Goal: Transaction & Acquisition: Obtain resource

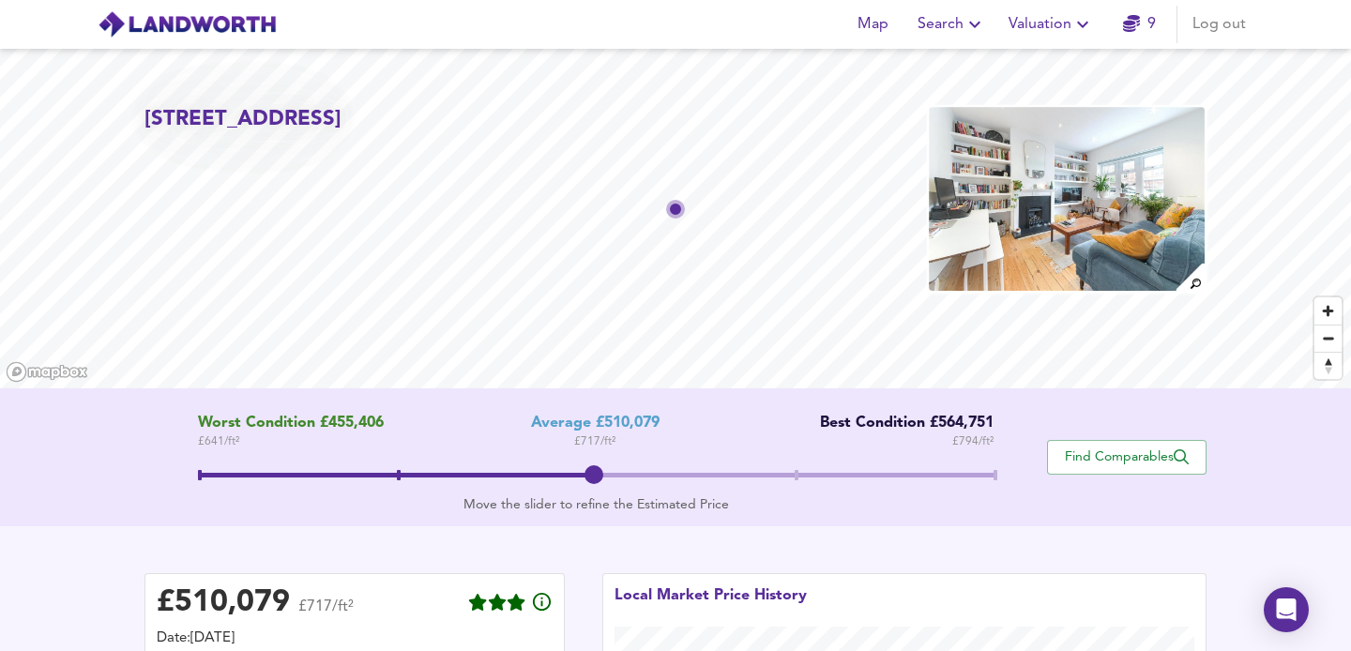
scroll to position [490, 0]
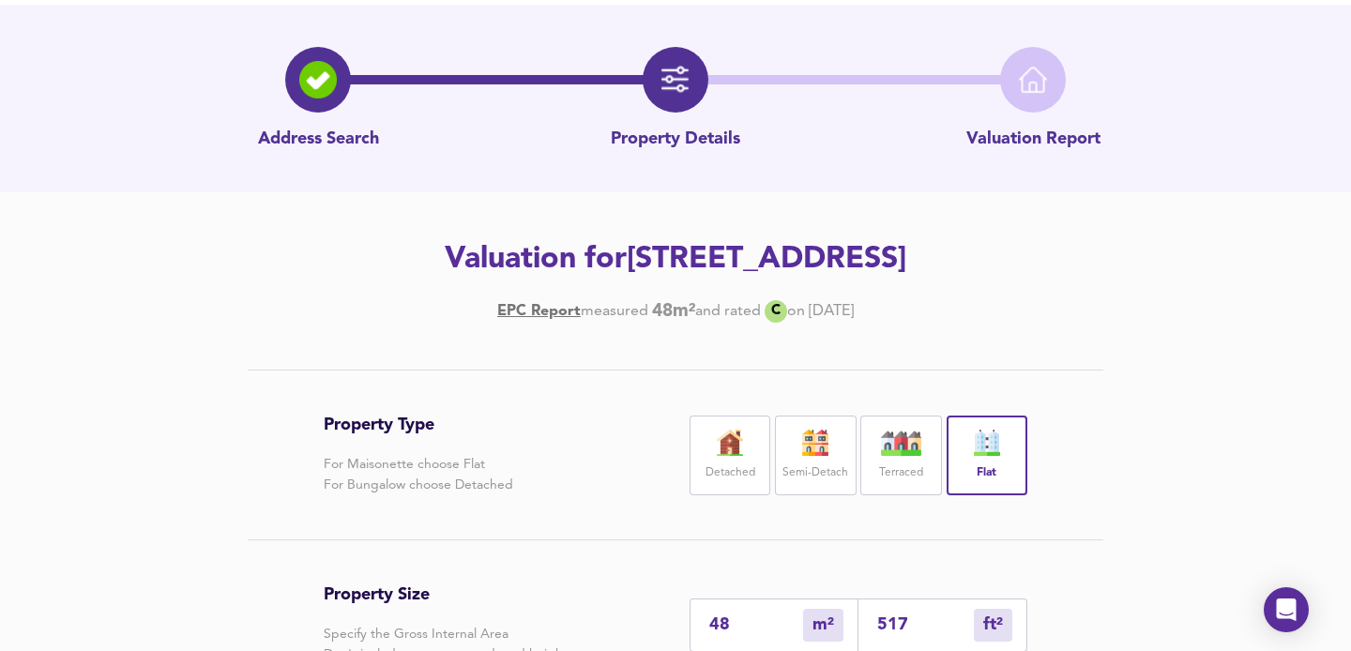
scroll to position [38, 0]
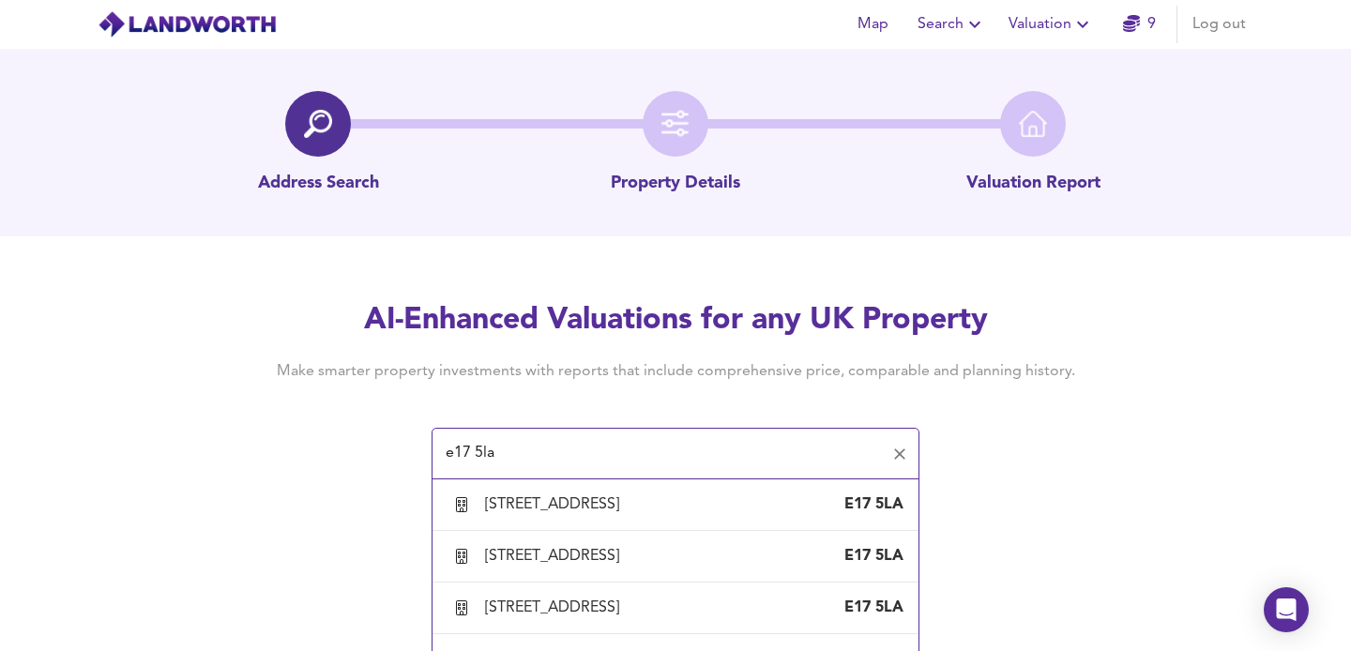
scroll to position [2013, 0]
click at [627, 609] on div "[STREET_ADDRESS]" at bounding box center [556, 608] width 142 height 21
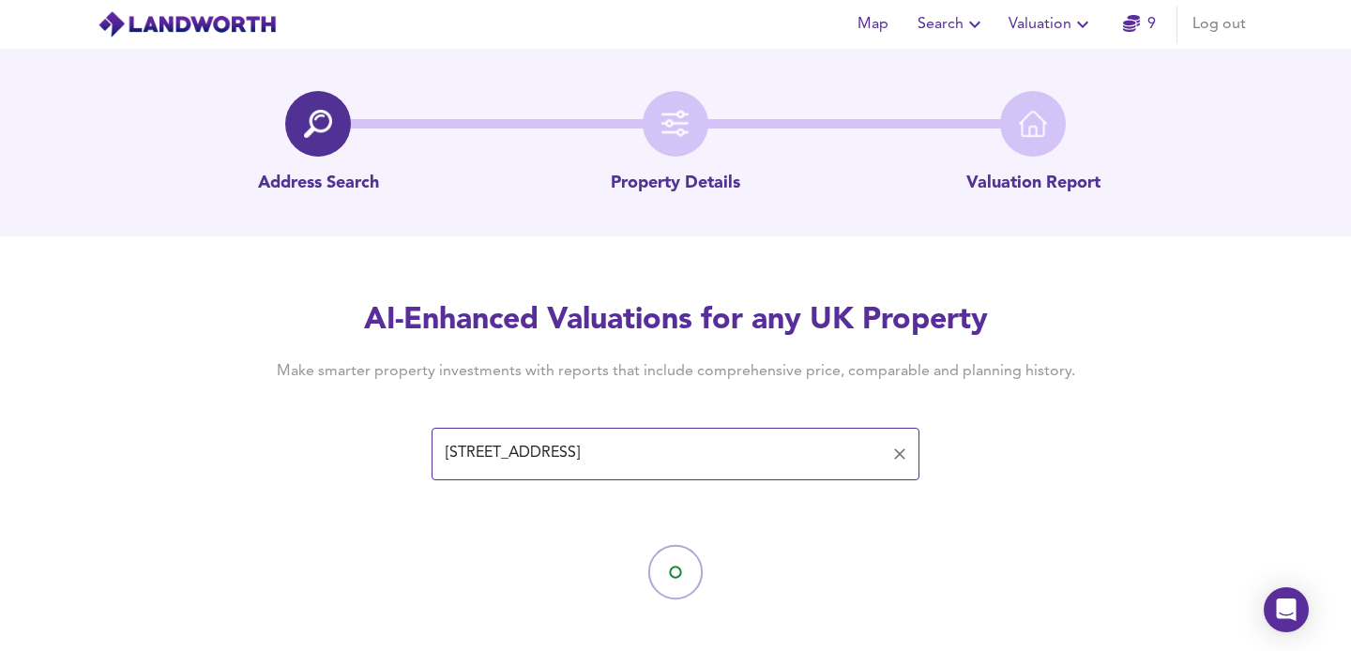
type input "[STREET_ADDRESS]"
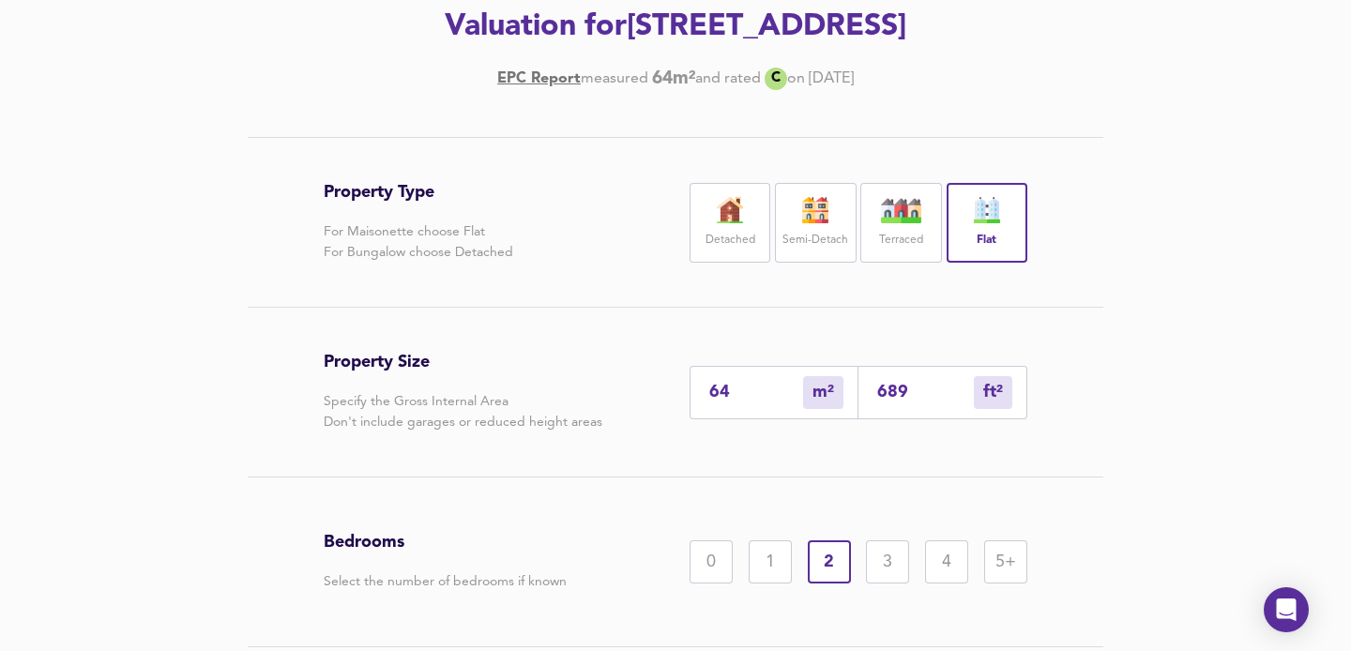
scroll to position [300, 0]
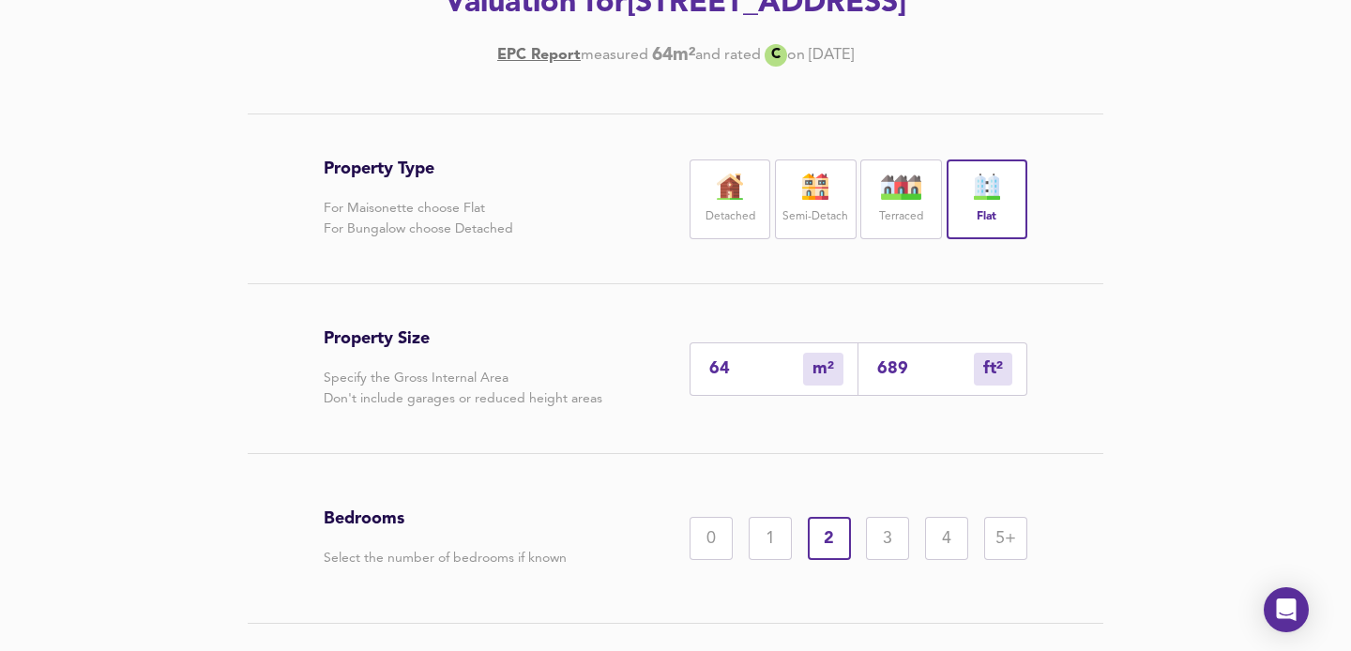
click at [928, 361] on input "689" at bounding box center [925, 369] width 97 height 20
type input "6"
type input "68"
type input "64"
type input "685"
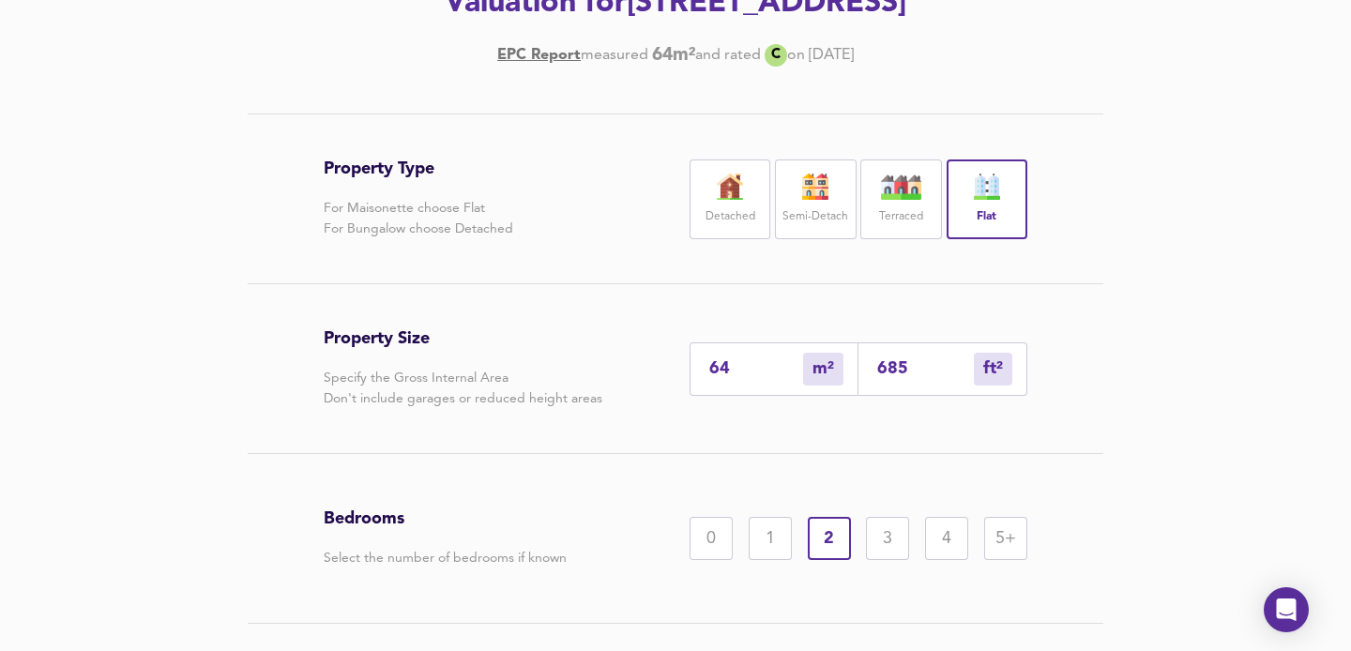
click at [1120, 370] on div "Property Type For Maisonette choose Flat For Bungalow choose Detached Detached …" at bounding box center [675, 426] width 901 height 624
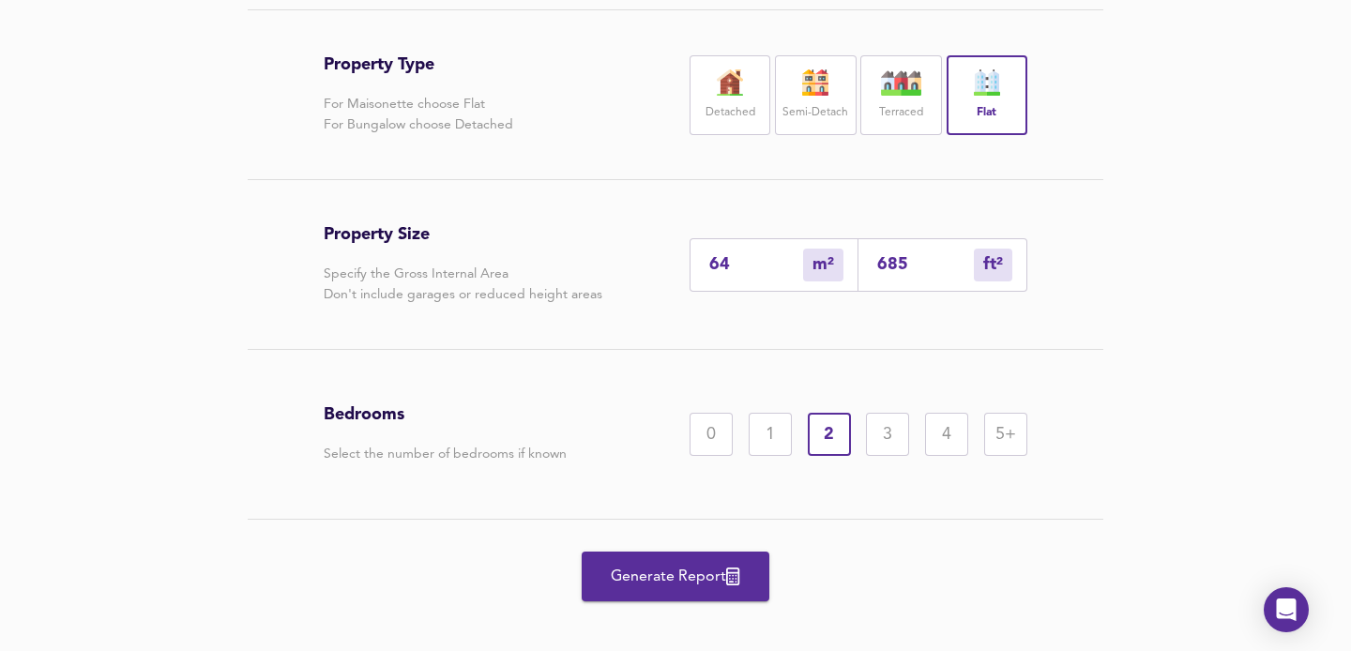
scroll to position [424, 0]
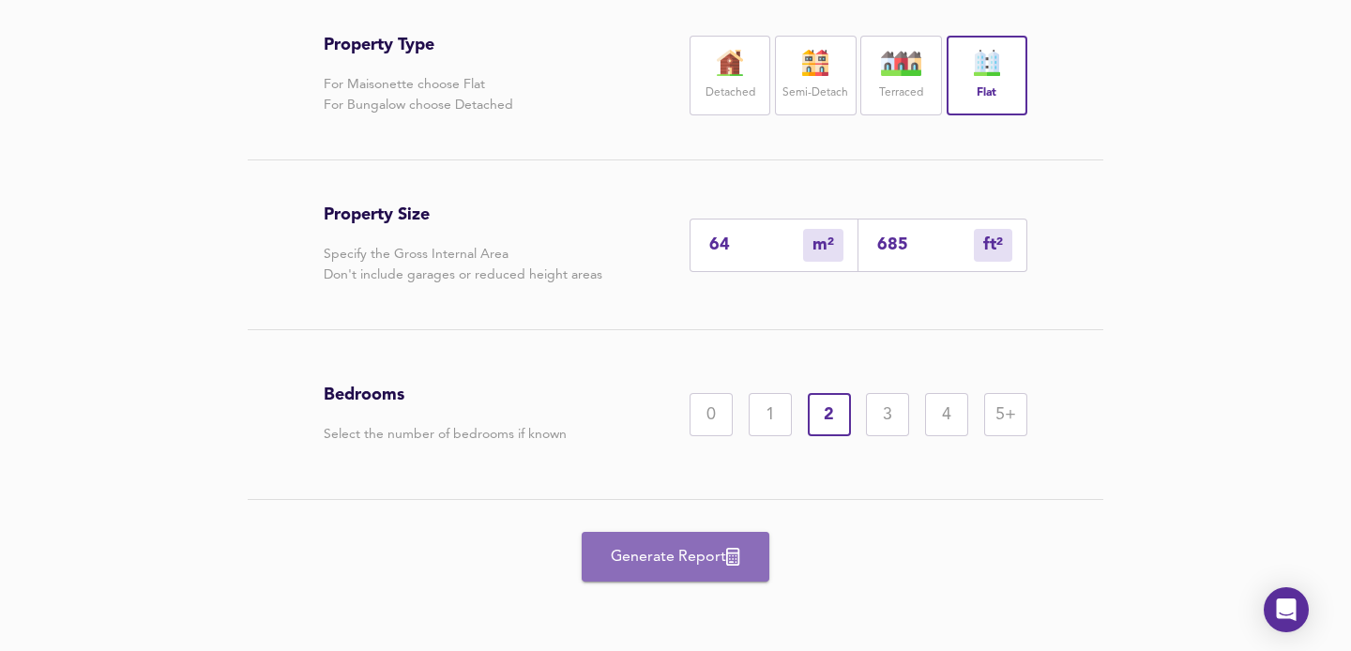
click at [663, 544] on span "Generate Report" at bounding box center [676, 557] width 150 height 26
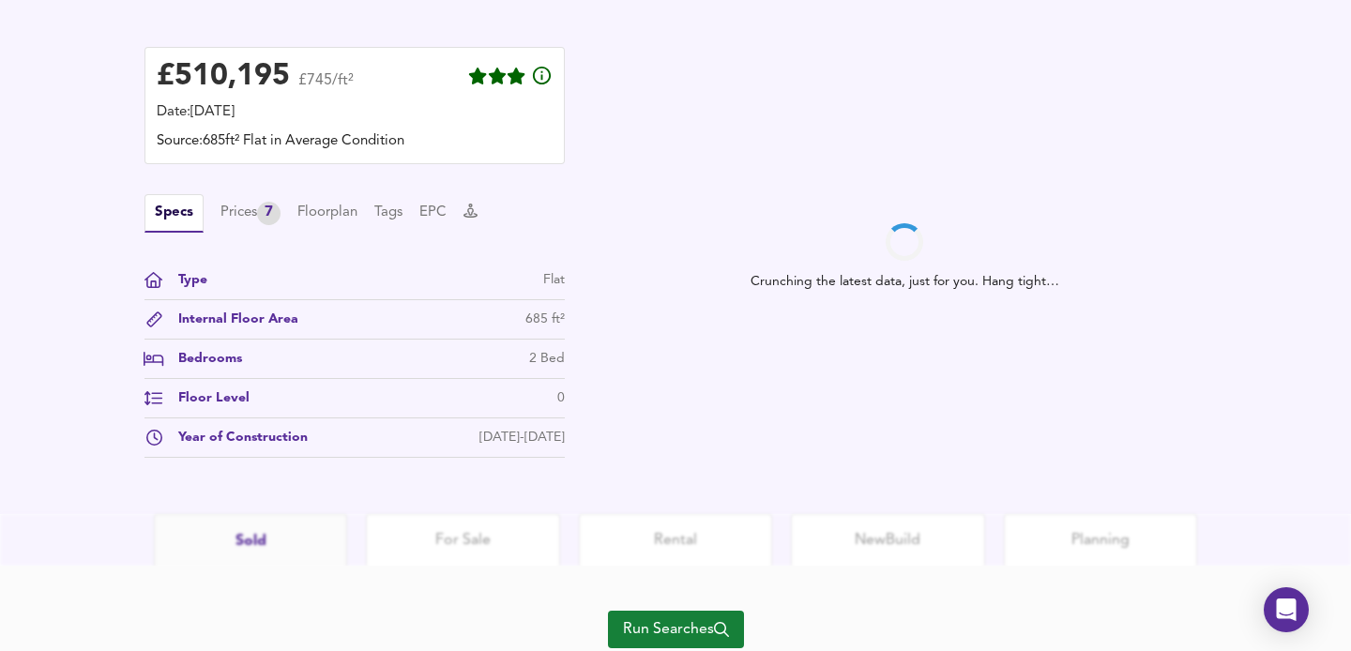
scroll to position [563, 0]
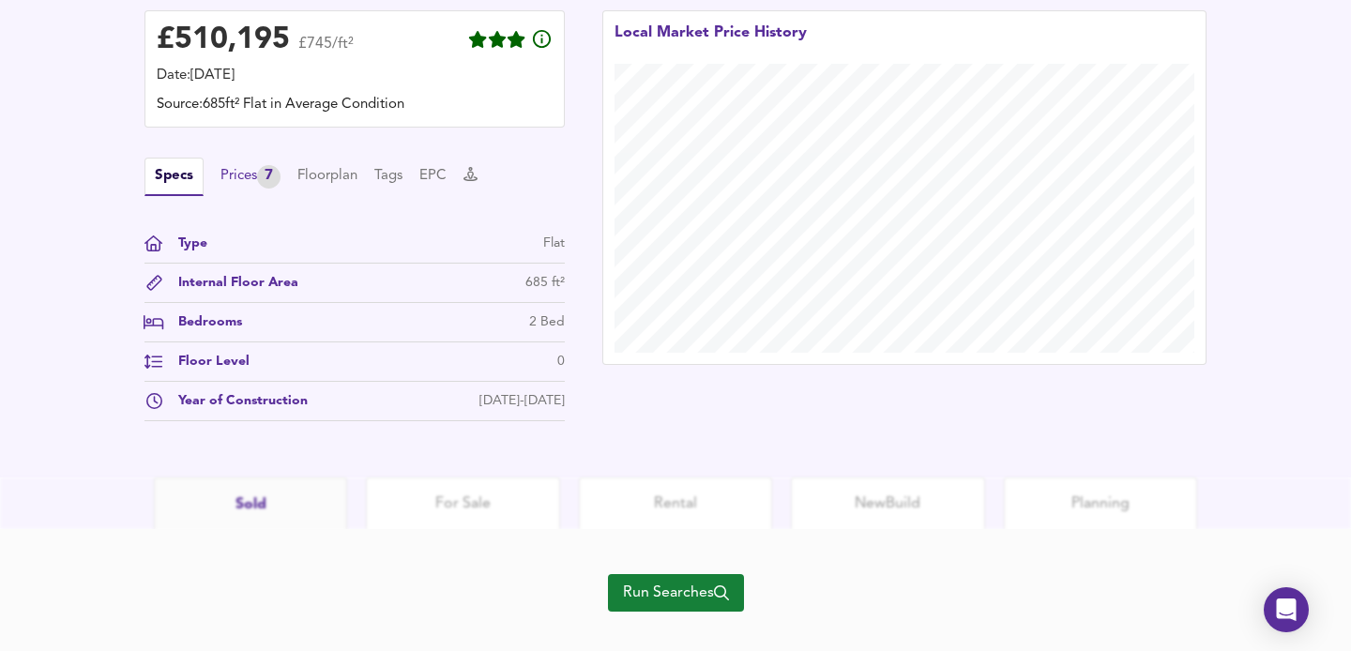
click at [243, 167] on div "Prices 7" at bounding box center [251, 176] width 60 height 23
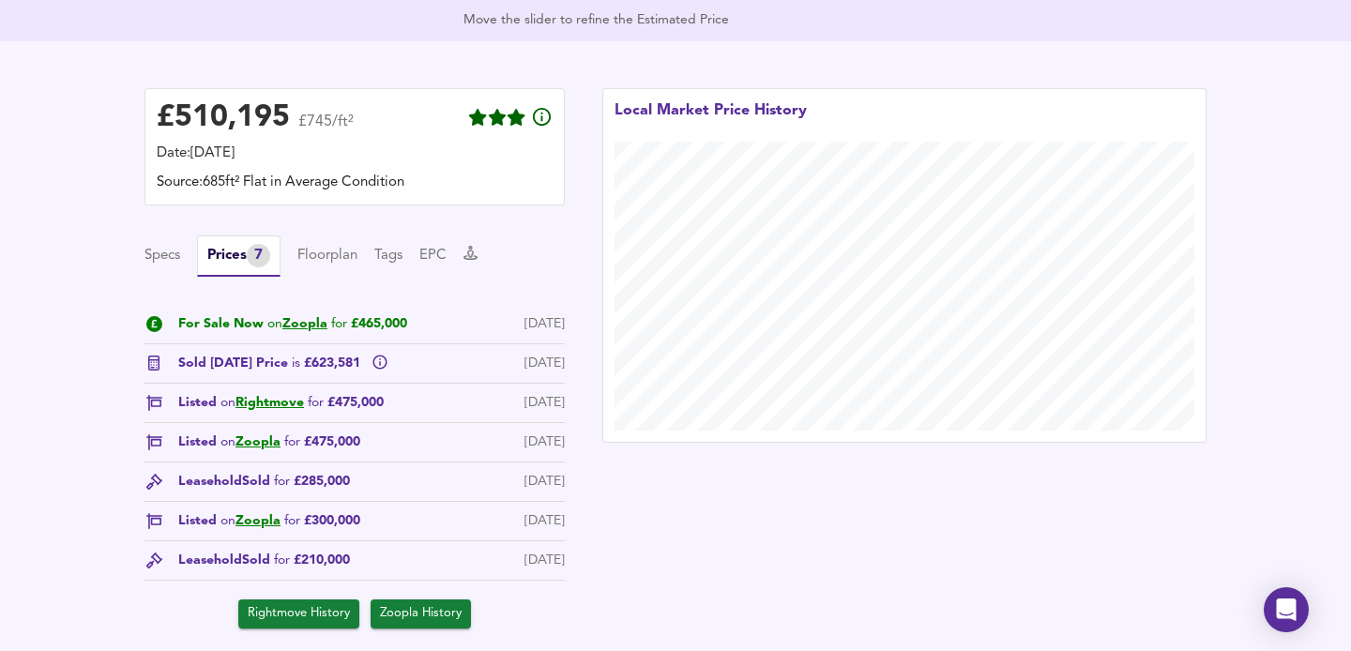
scroll to position [488, 0]
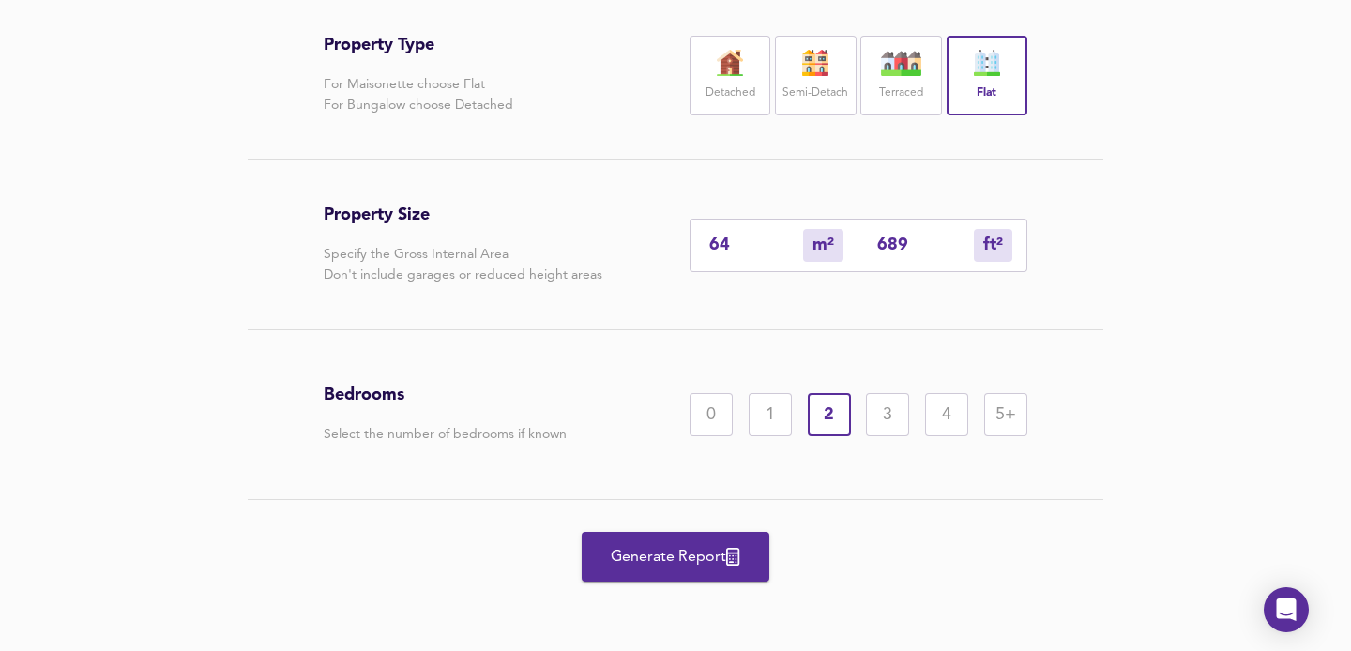
scroll to position [424, 0]
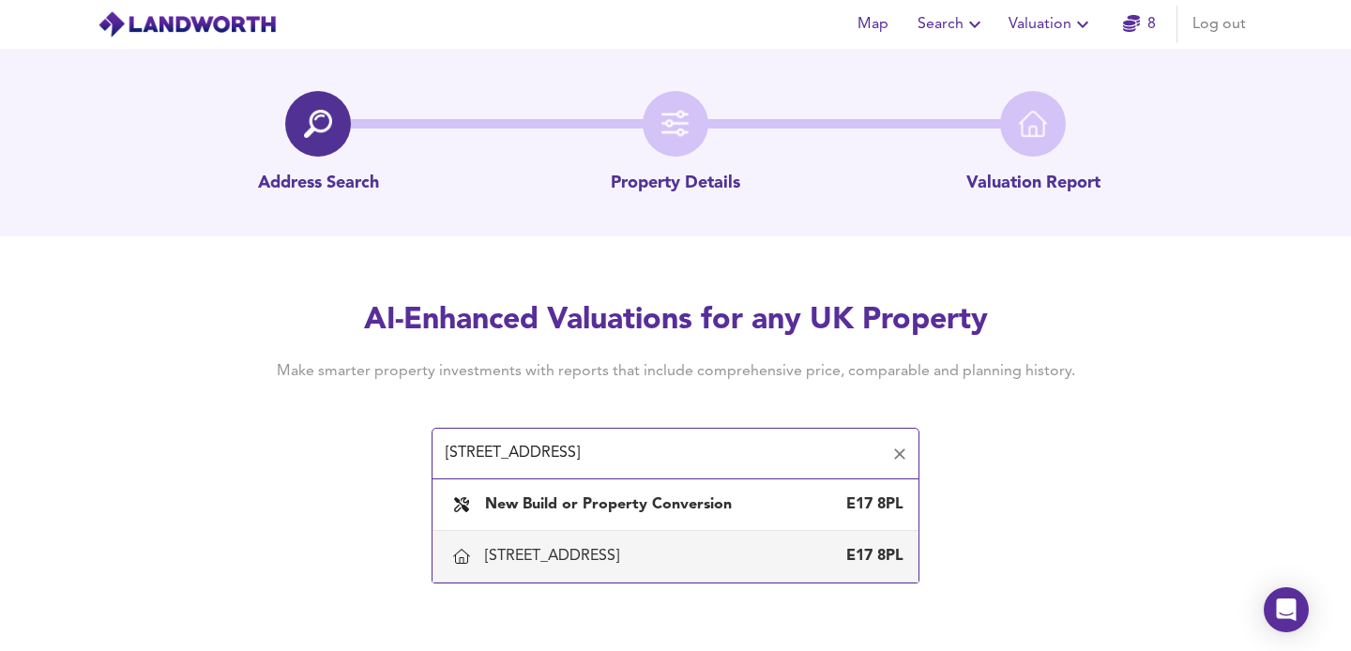
click at [562, 553] on div "[STREET_ADDRESS]" at bounding box center [556, 556] width 142 height 21
type input "[STREET_ADDRESS]"
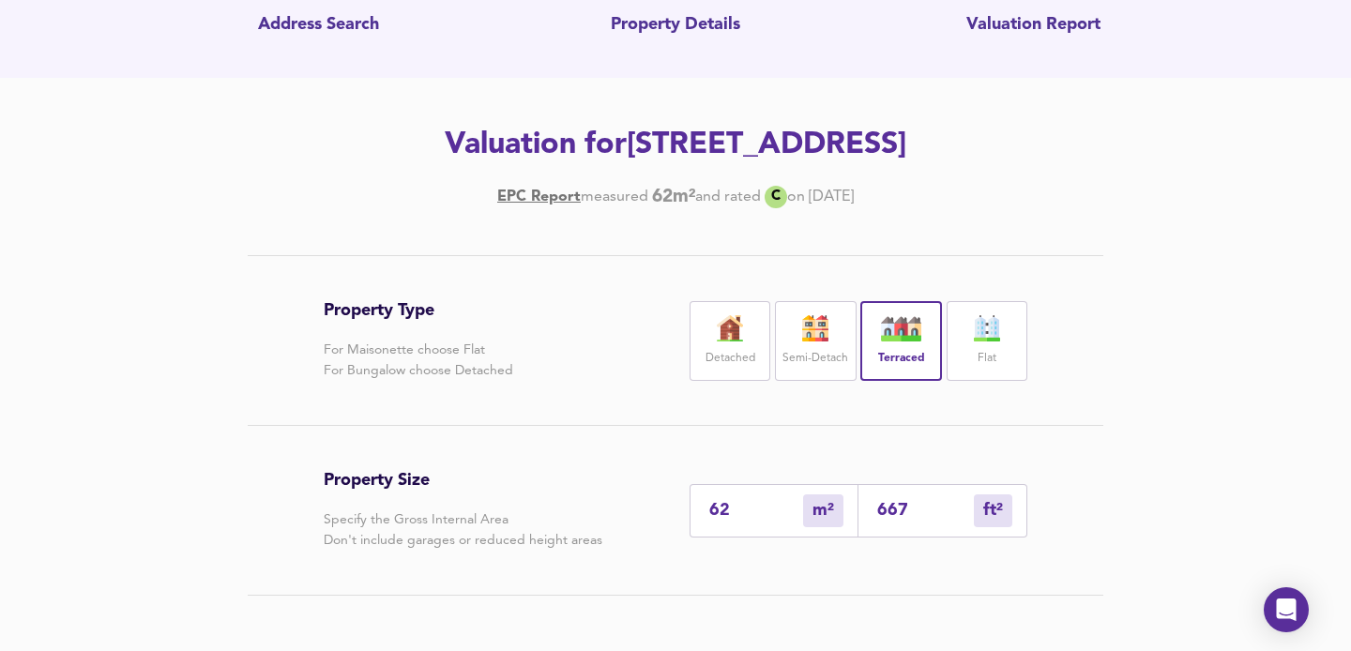
scroll to position [188, 0]
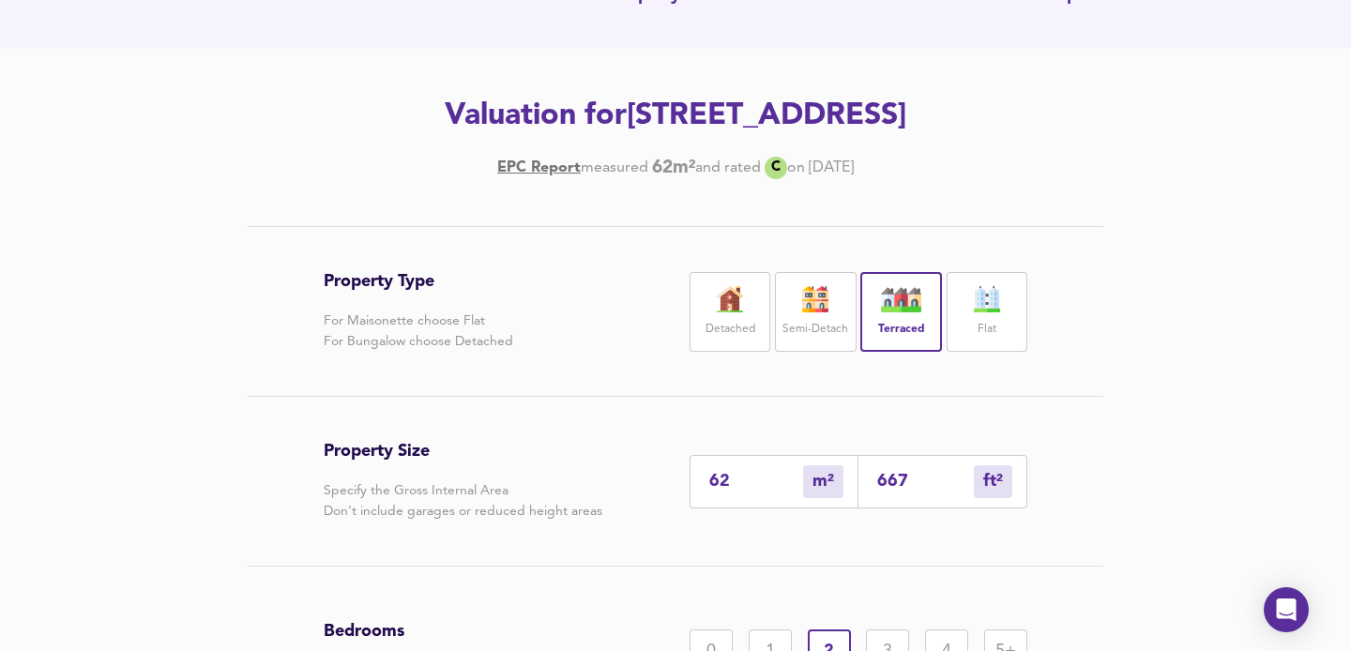
click at [912, 482] on input "667" at bounding box center [925, 482] width 97 height 20
type input "6"
type input "66"
type input "1"
type input "6"
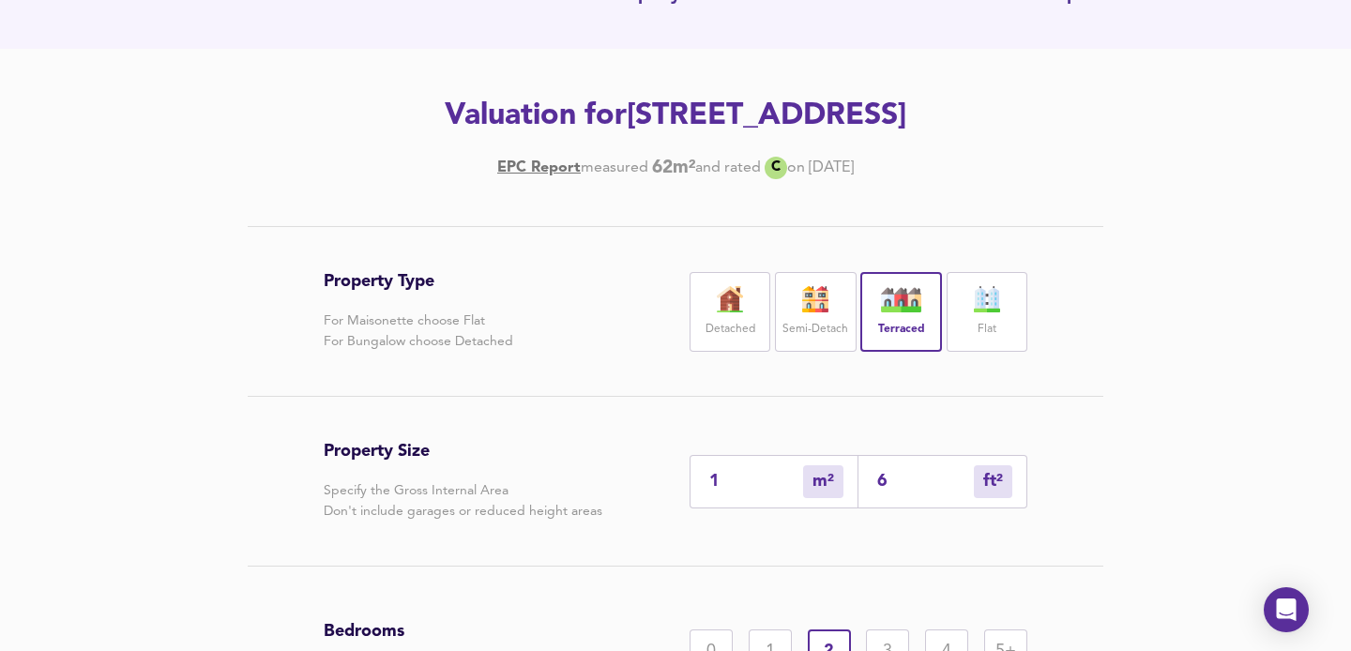
type input "6"
type input "66"
type input "1"
type input "6"
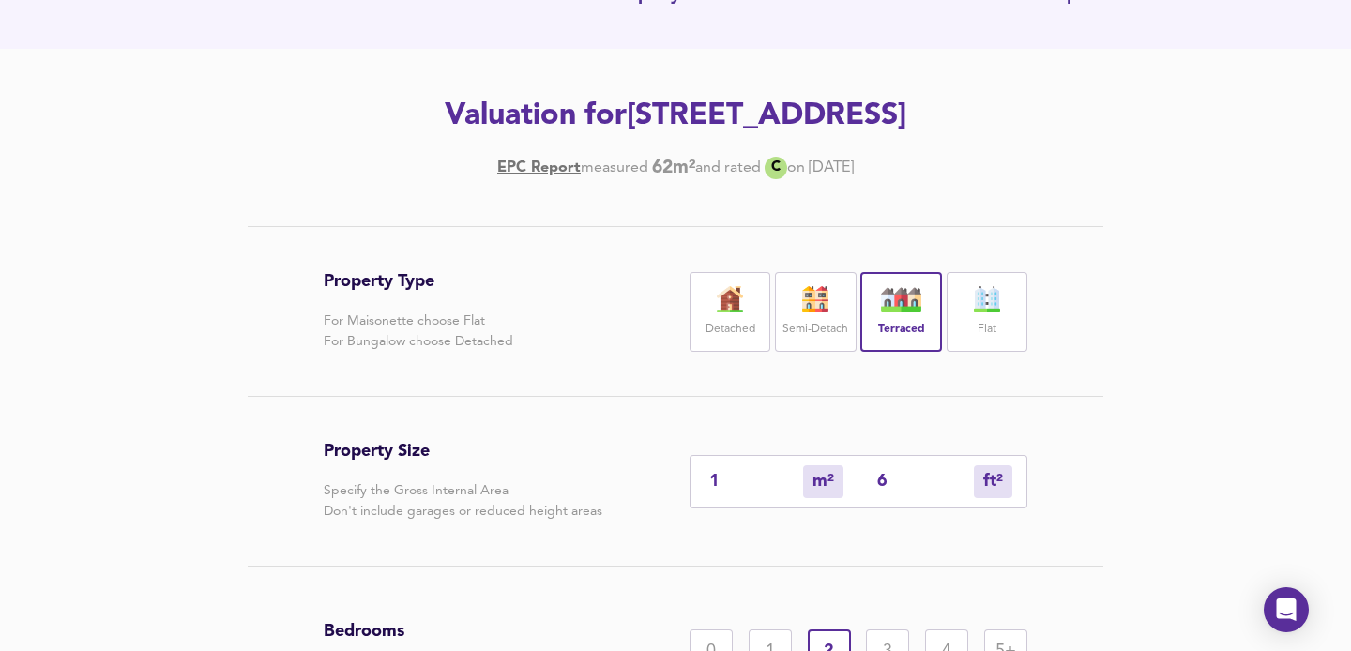
type input "67"
type input "63"
type input "675"
click at [1204, 474] on div "Property Type For Maisonette choose Flat For Bungalow choose Detached Detached …" at bounding box center [675, 557] width 1351 height 662
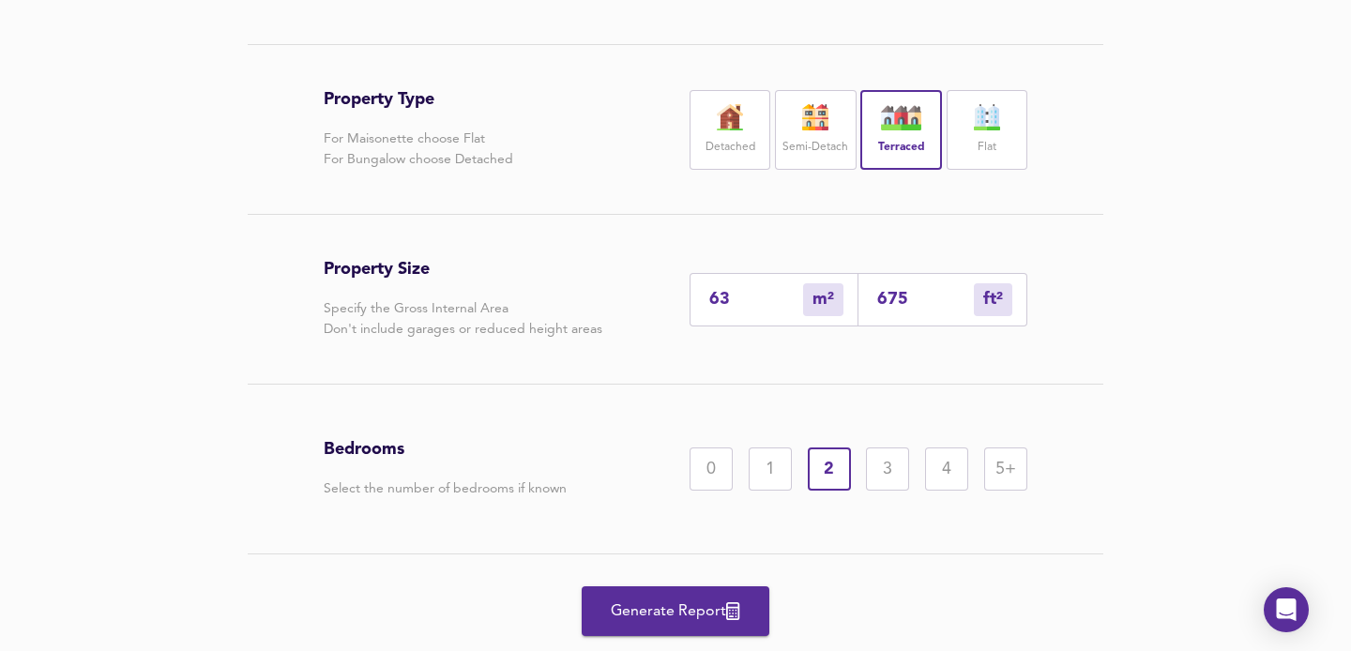
scroll to position [375, 0]
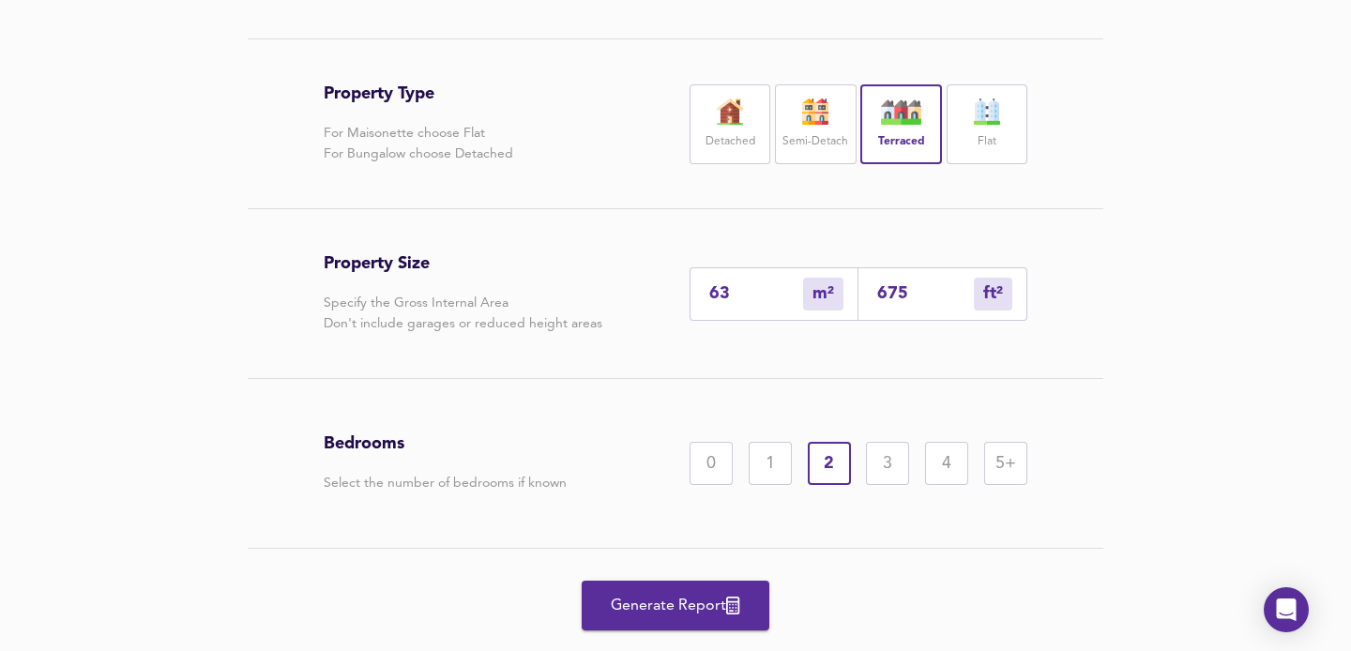
click at [684, 609] on span "Generate Report" at bounding box center [676, 606] width 150 height 26
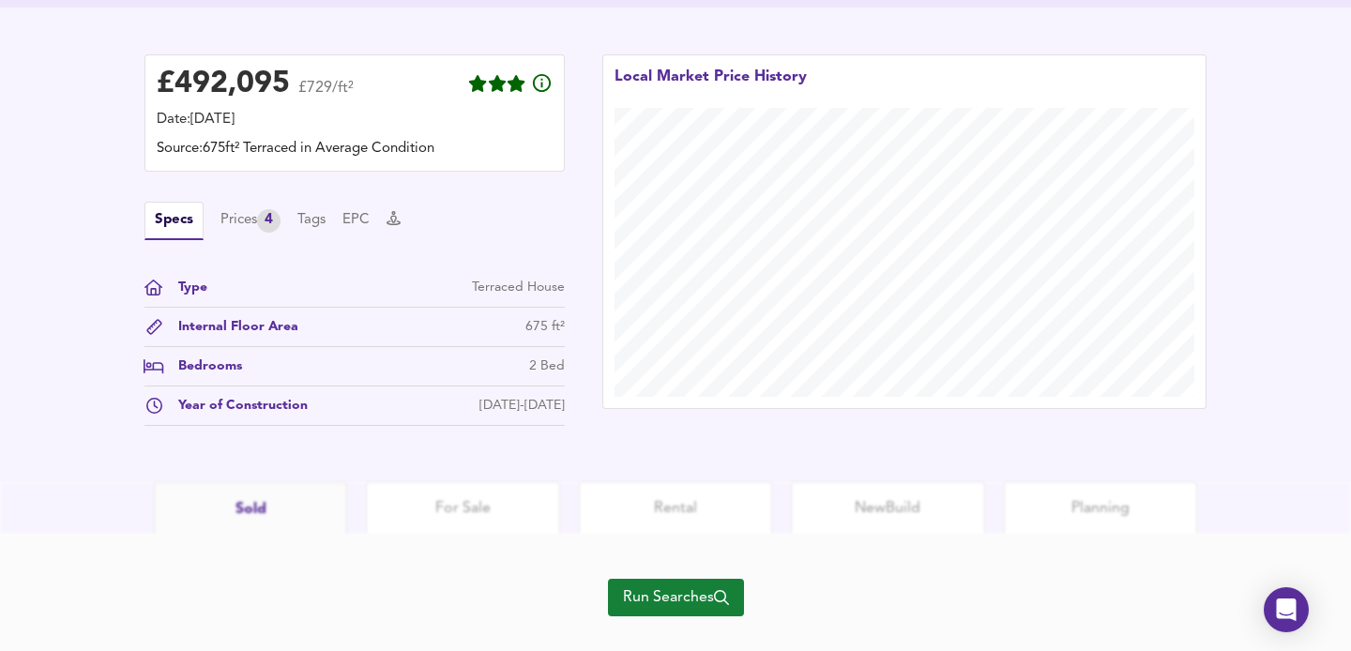
scroll to position [552, 0]
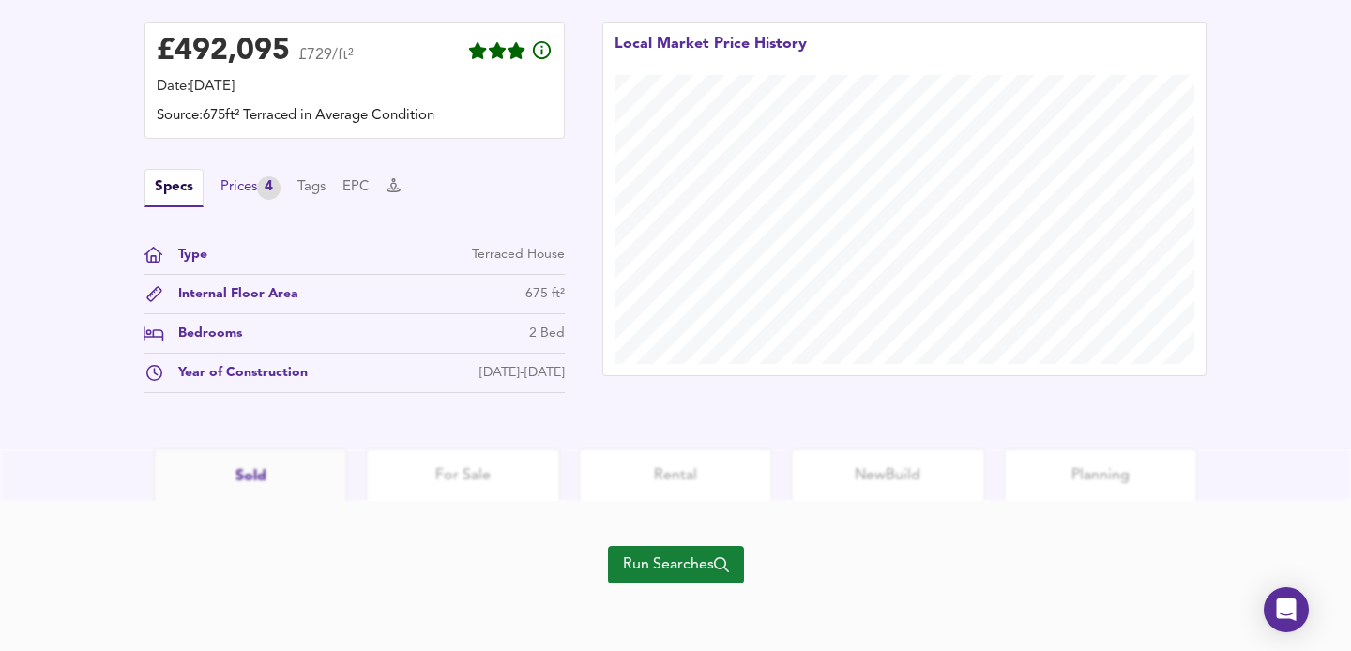
click at [240, 192] on div "Prices 4" at bounding box center [251, 187] width 60 height 23
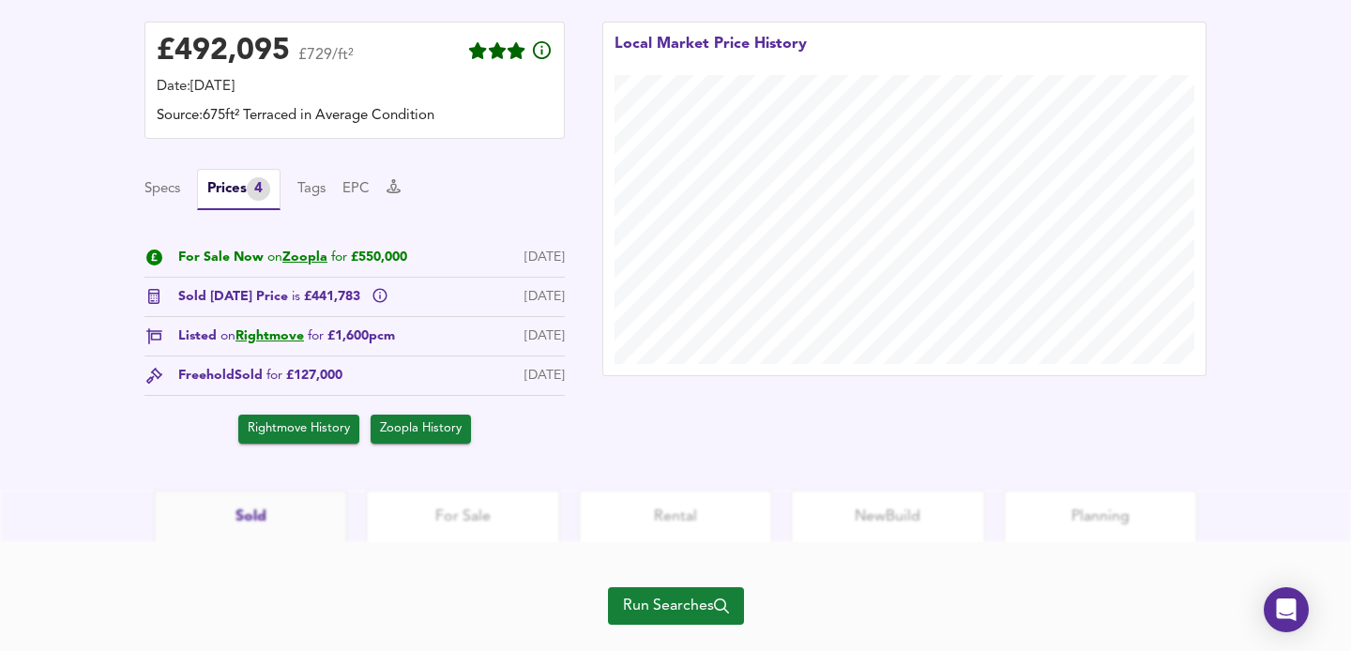
click at [282, 437] on span "Rightmove History" at bounding box center [299, 430] width 102 height 22
click at [312, 190] on button "Tags" at bounding box center [311, 189] width 28 height 21
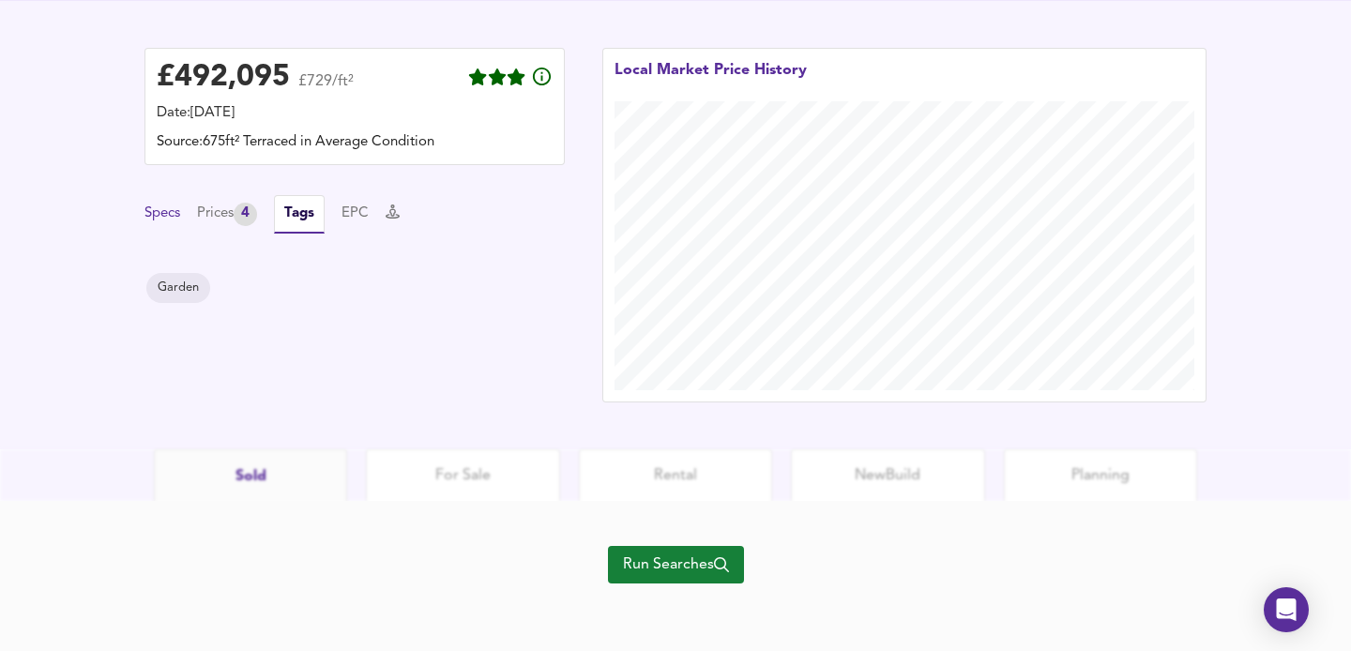
click at [156, 212] on button "Specs" at bounding box center [163, 214] width 36 height 21
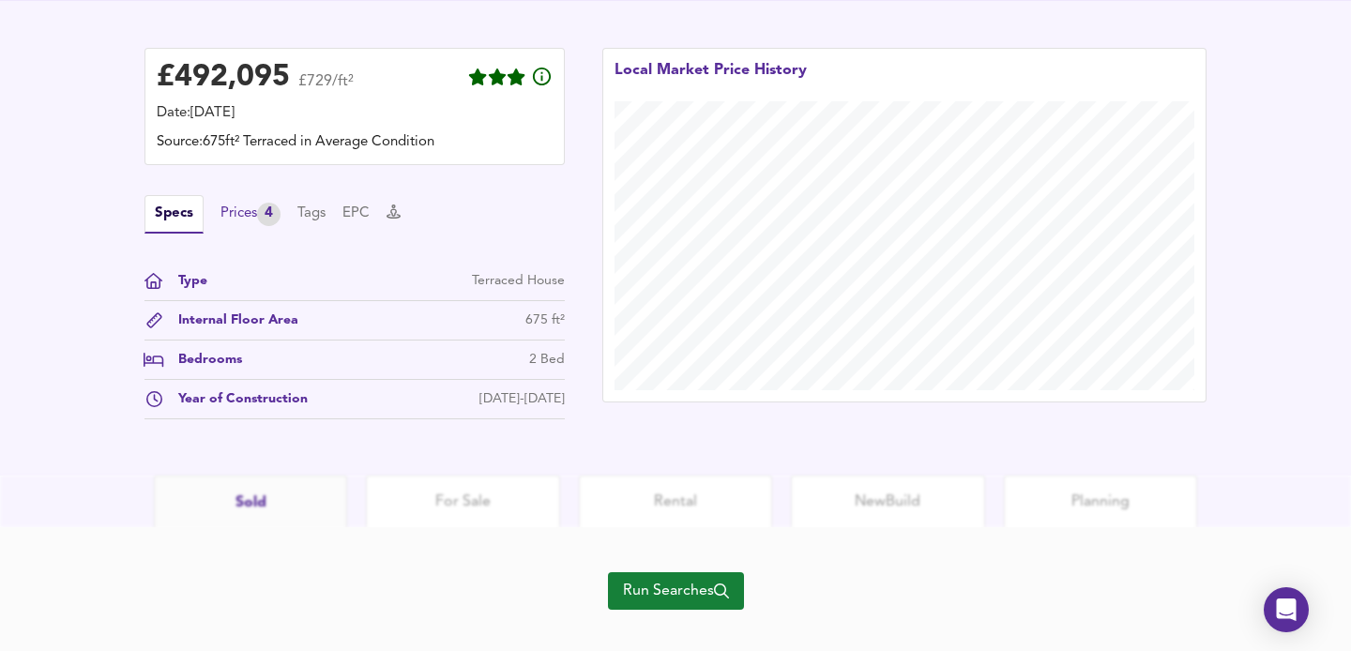
click at [274, 224] on div "4" at bounding box center [268, 214] width 23 height 23
